Goal: Transaction & Acquisition: Purchase product/service

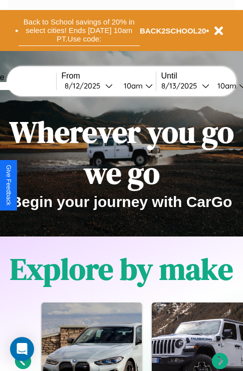
click at [79, 31] on button "Back to School savings of 20% in select cities! Ends [DATE] 10am PT. Use code:" at bounding box center [79, 30] width 121 height 31
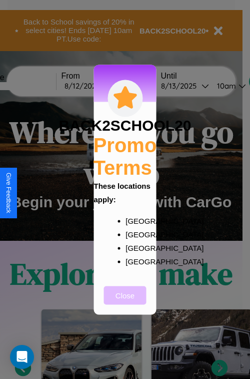
click at [125, 302] on button "Close" at bounding box center [125, 295] width 43 height 19
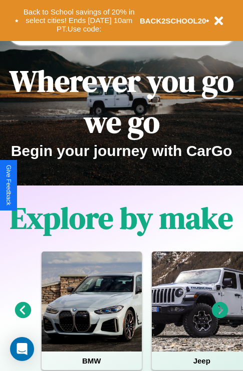
scroll to position [154, 0]
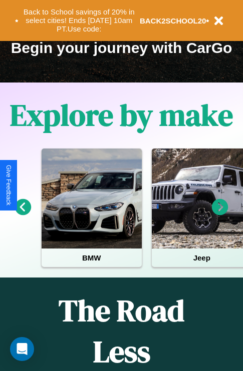
click at [23, 214] on icon at bounding box center [23, 207] width 17 height 17
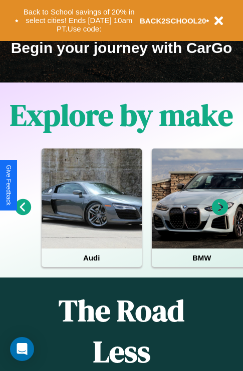
click at [220, 214] on icon at bounding box center [220, 207] width 17 height 17
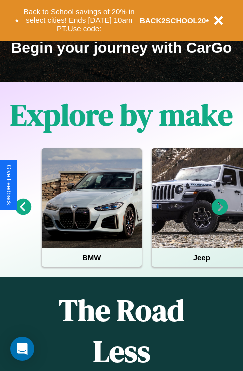
click at [220, 214] on icon at bounding box center [220, 207] width 17 height 17
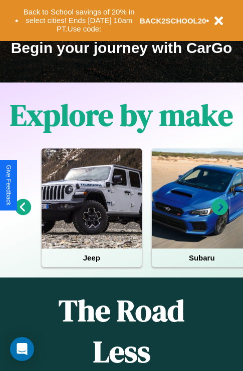
click at [220, 214] on icon at bounding box center [220, 207] width 17 height 17
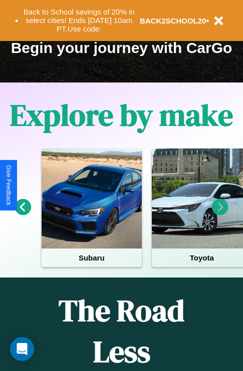
click at [23, 214] on icon at bounding box center [23, 207] width 17 height 17
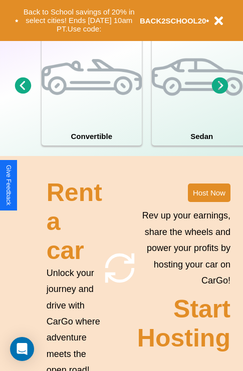
scroll to position [975, 0]
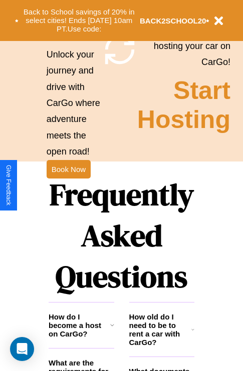
click at [68, 186] on h1 "Frequently Asked Questions" at bounding box center [122, 235] width 146 height 133
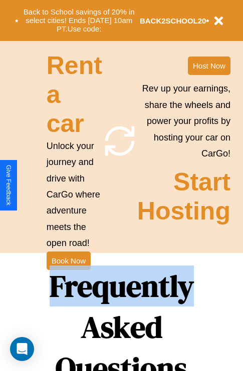
scroll to position [0, 0]
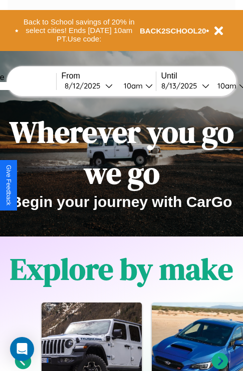
click at [34, 86] on input "text" at bounding box center [18, 86] width 75 height 8
type input "****"
click at [100, 86] on div "[DATE]" at bounding box center [85, 86] width 41 height 10
select select "*"
select select "****"
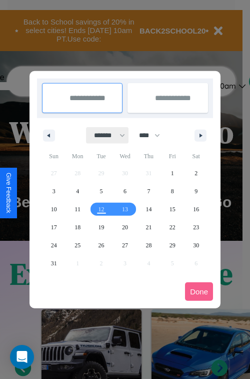
click at [105, 135] on select "******* ******** ***** ***** *** **** **** ****** ********* ******* ******** **…" at bounding box center [108, 135] width 43 height 17
select select "*"
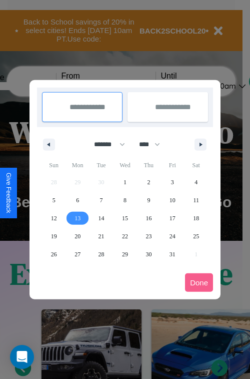
click at [78, 218] on span "13" at bounding box center [78, 218] width 6 height 18
type input "**********"
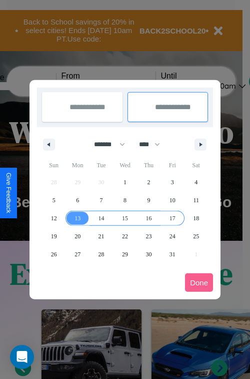
click at [172, 218] on span "17" at bounding box center [173, 218] width 6 height 18
type input "**********"
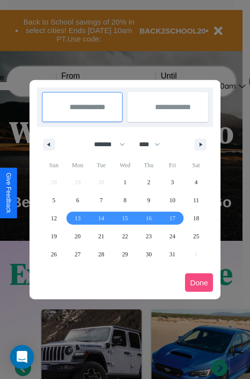
click at [199, 282] on button "Done" at bounding box center [199, 282] width 28 height 19
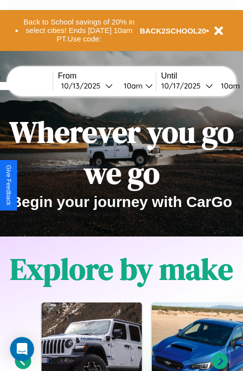
scroll to position [0, 40]
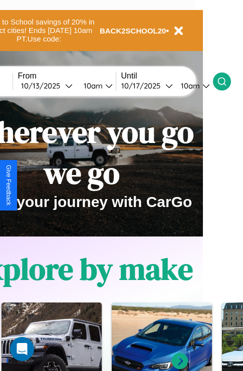
click at [227, 81] on icon at bounding box center [222, 82] width 10 height 10
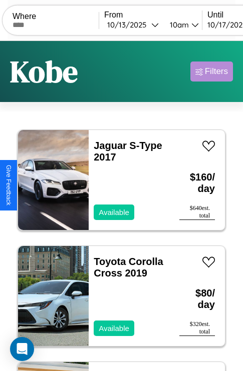
click at [211, 72] on div "Filters" at bounding box center [216, 72] width 23 height 10
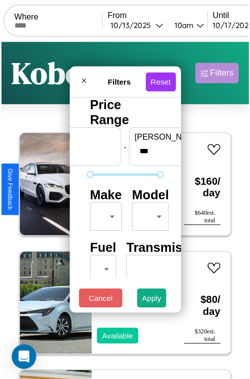
scroll to position [30, 0]
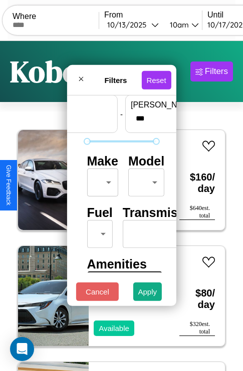
click at [101, 180] on body "CarGo Where From [DATE] 10am Until [DATE] 10am Become a Host Login Sign Up Kobe…" at bounding box center [121, 206] width 243 height 413
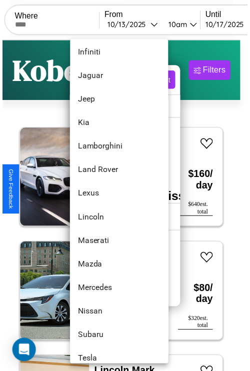
scroll to position [542, 0]
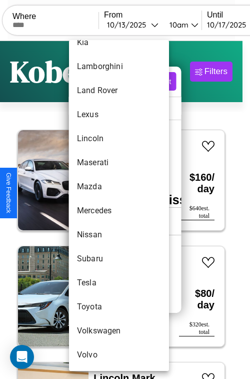
click at [100, 211] on li "Mercedes" at bounding box center [119, 211] width 100 height 24
type input "********"
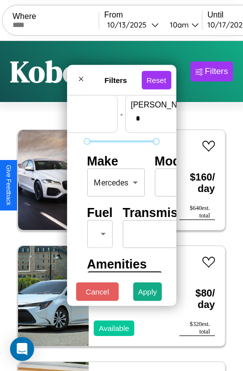
scroll to position [30, 62]
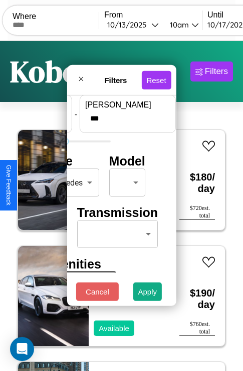
type input "***"
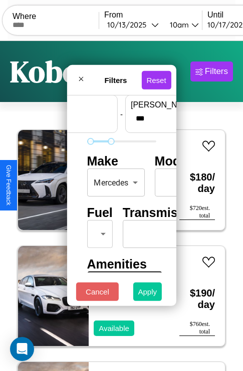
type input "**"
click at [148, 294] on button "Apply" at bounding box center [147, 292] width 29 height 19
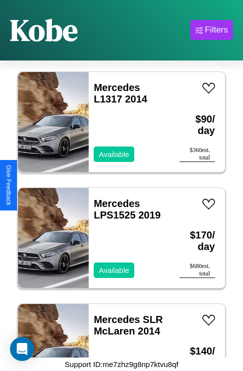
scroll to position [154, 0]
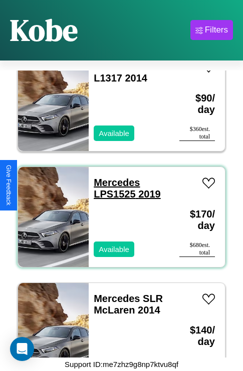
click at [114, 177] on link "Mercedes LPS1525 2019" at bounding box center [127, 188] width 67 height 23
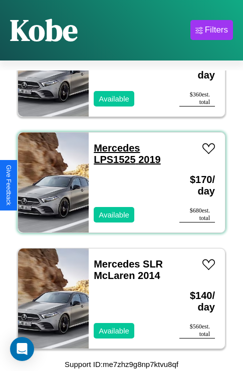
scroll to position [191, 0]
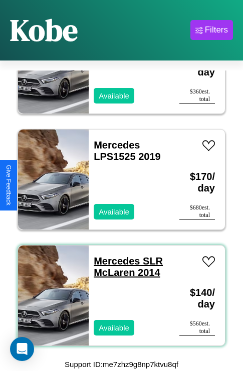
click at [114, 256] on link "Mercedes SLR McLaren 2014" at bounding box center [128, 267] width 69 height 23
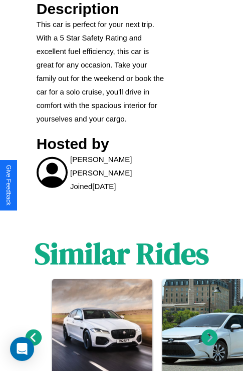
scroll to position [566, 0]
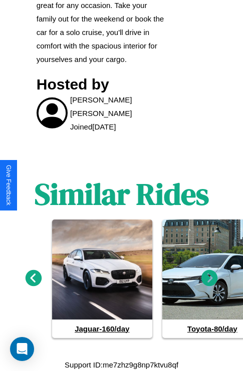
click at [209, 278] on icon at bounding box center [209, 278] width 17 height 17
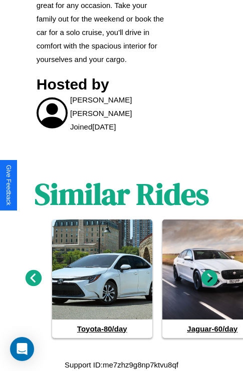
click at [209, 278] on icon at bounding box center [209, 278] width 17 height 17
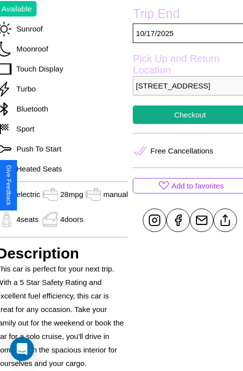
scroll to position [309, 40]
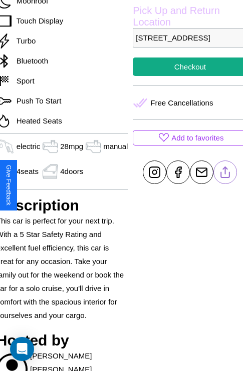
click at [225, 174] on line at bounding box center [225, 170] width 0 height 7
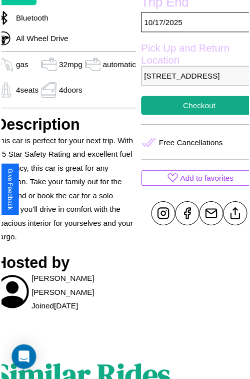
scroll to position [275, 42]
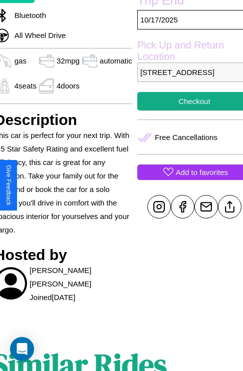
click at [186, 179] on p "Add to favorites" at bounding box center [202, 173] width 52 height 14
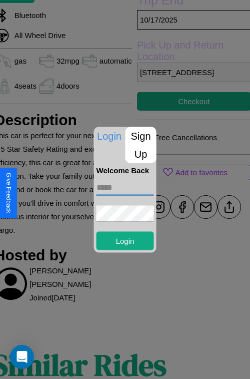
click at [125, 187] on input "text" at bounding box center [126, 187] width 58 height 16
type input "**********"
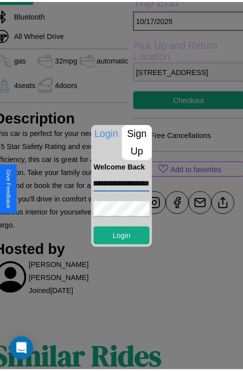
scroll to position [0, 0]
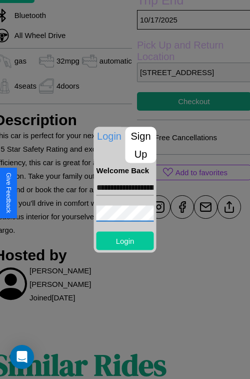
click at [125, 240] on button "Login" at bounding box center [126, 240] width 58 height 19
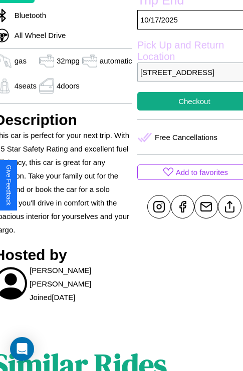
scroll to position [309, 42]
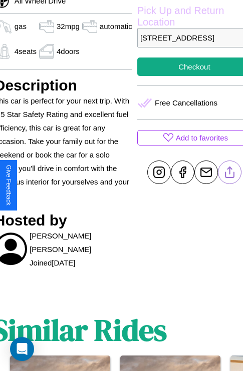
click at [229, 174] on line at bounding box center [229, 170] width 0 height 7
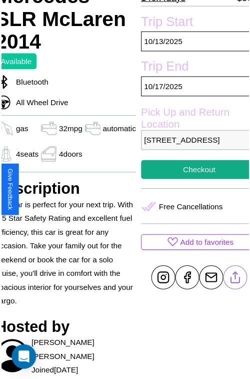
scroll to position [204, 42]
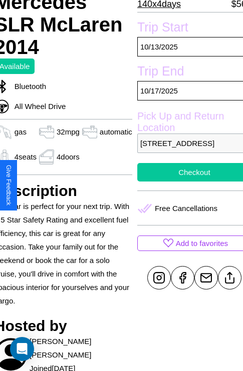
click at [186, 182] on button "Checkout" at bounding box center [194, 172] width 114 height 19
